Goal: Navigation & Orientation: Find specific page/section

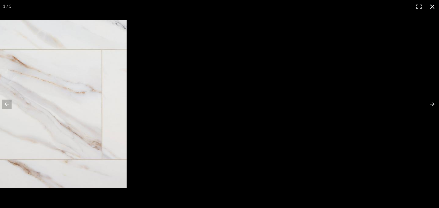
scroll to position [113, 0]
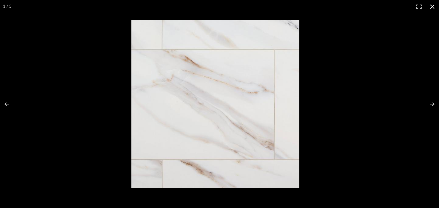
click at [428, 9] on button at bounding box center [432, 6] width 13 height 13
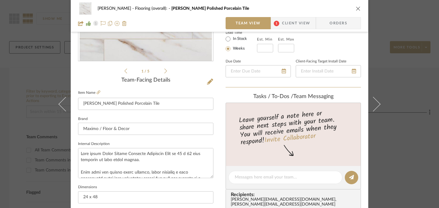
click at [356, 9] on icon "close" at bounding box center [358, 8] width 5 height 5
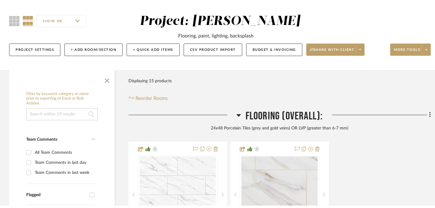
scroll to position [0, 0]
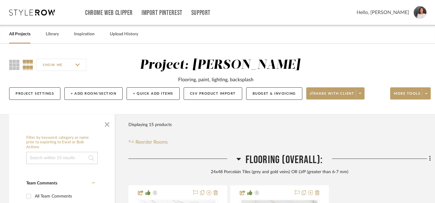
click at [18, 34] on link "All Projects" at bounding box center [19, 34] width 21 height 8
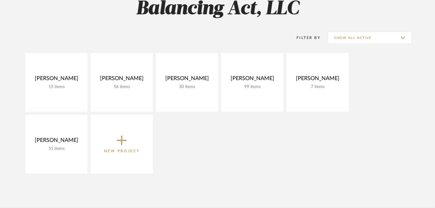
scroll to position [99, 0]
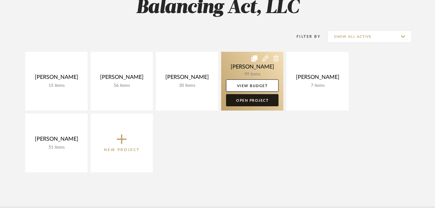
click at [255, 100] on link "Open Project" at bounding box center [252, 100] width 52 height 12
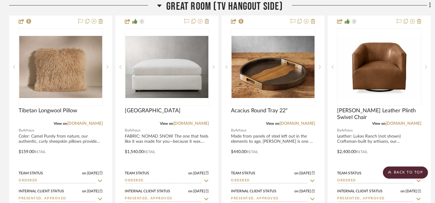
scroll to position [1123, 0]
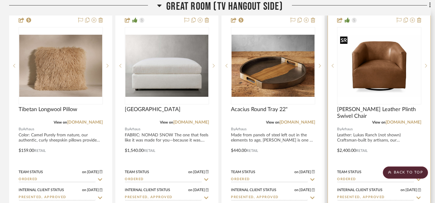
click at [386, 78] on img "0" at bounding box center [379, 66] width 83 height 62
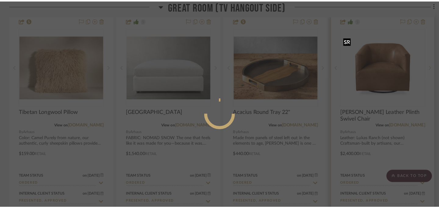
scroll to position [0, 0]
